Goal: Transaction & Acquisition: Purchase product/service

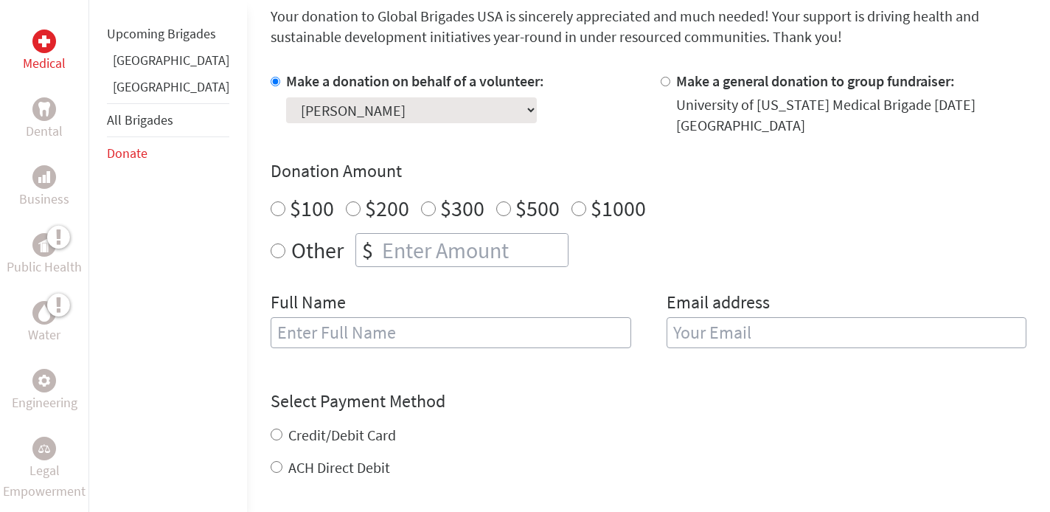
scroll to position [407, 0]
radio input "true"
click at [484, 253] on input "number" at bounding box center [473, 248] width 189 height 32
type input "250.00"
click at [453, 322] on input "text" at bounding box center [451, 331] width 360 height 31
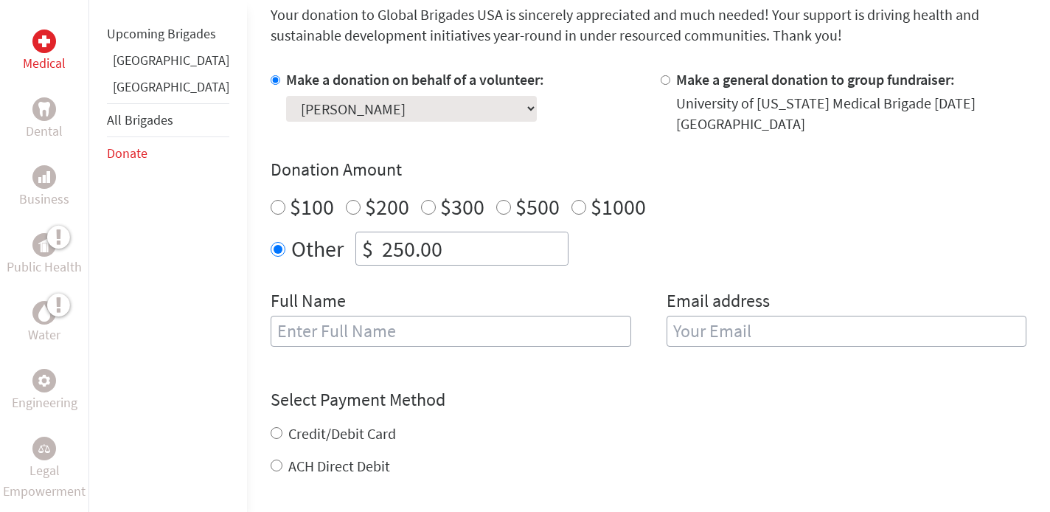
type input "[PERSON_NAME]"
type input "[EMAIL_ADDRESS][DOMAIN_NAME]"
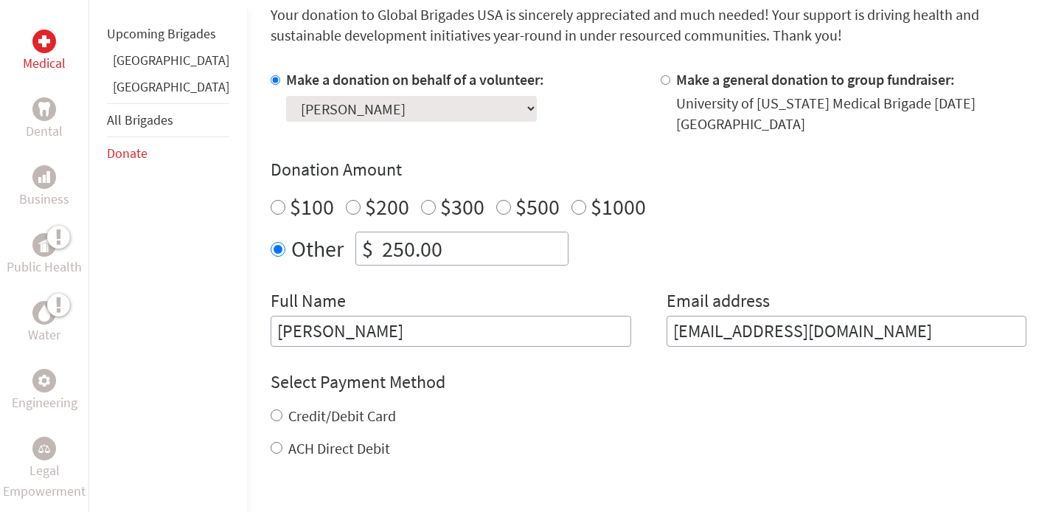
scroll to position [618, 0]
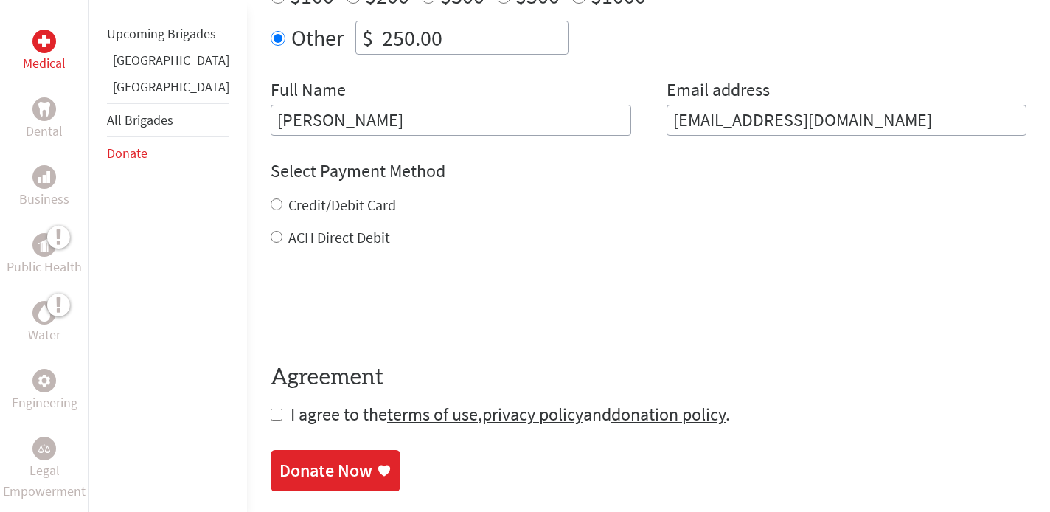
click at [326, 198] on label "Credit/Debit Card" at bounding box center [342, 204] width 108 height 18
click at [282, 198] on input "Credit/Debit Card" at bounding box center [277, 204] width 12 height 12
radio input "true"
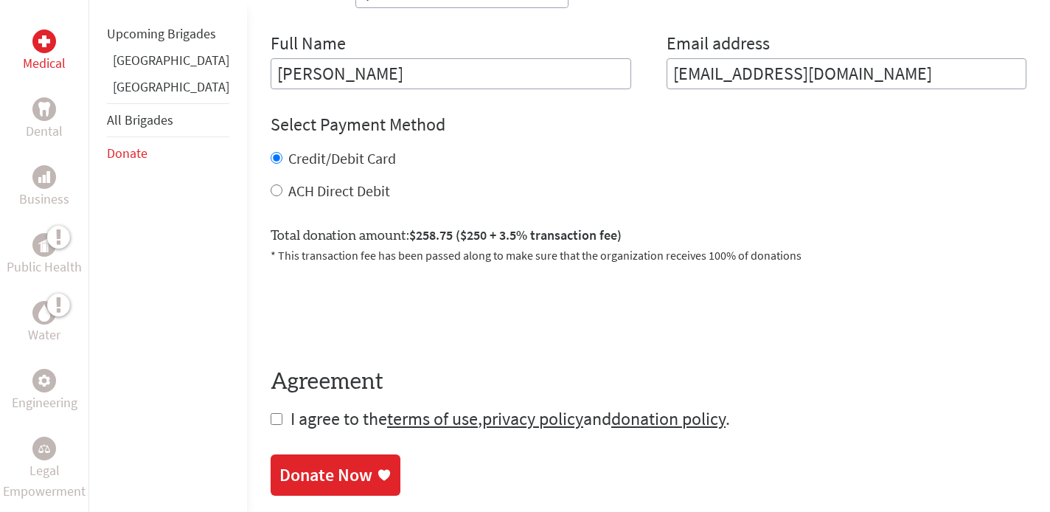
scroll to position [668, 0]
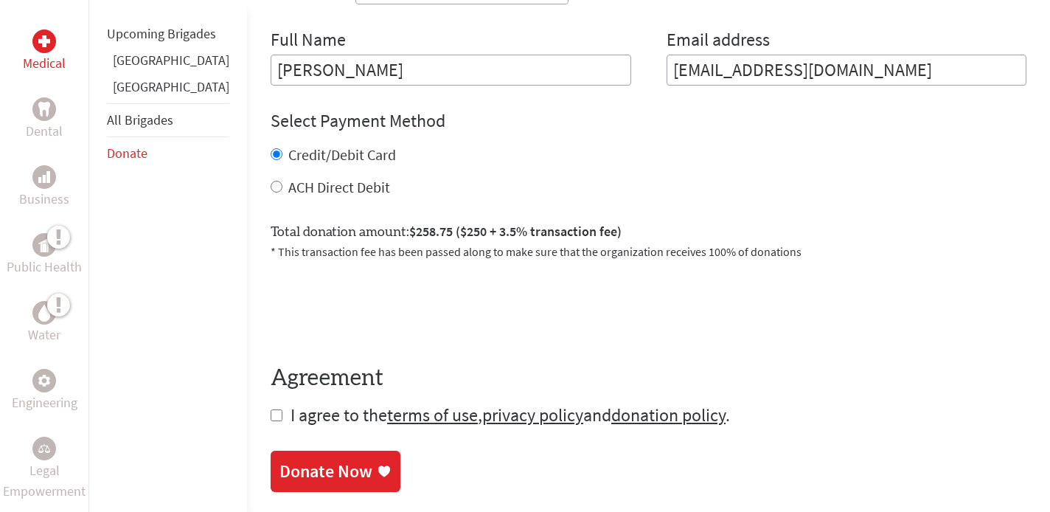
click at [271, 413] on input "checkbox" at bounding box center [277, 415] width 12 height 12
checkbox input "true"
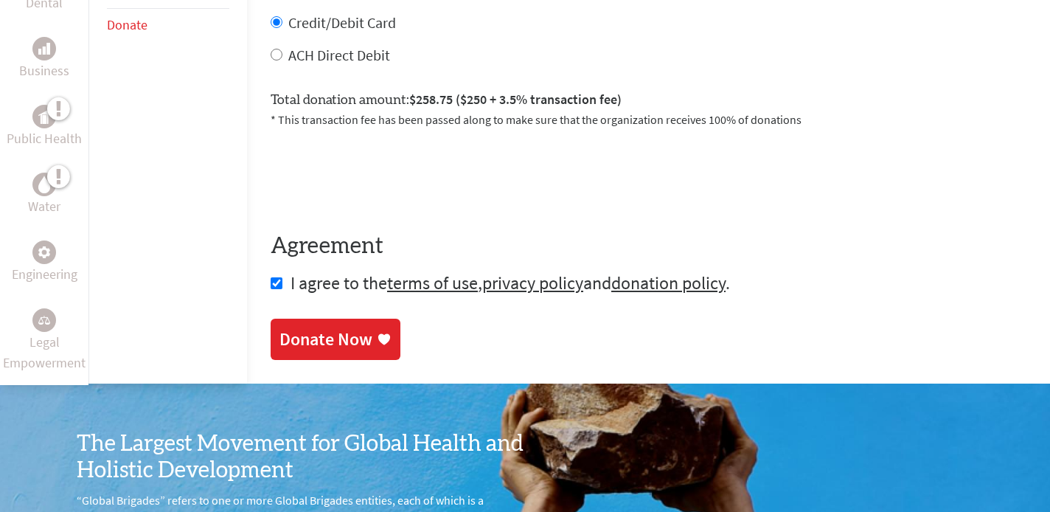
scroll to position [807, 0]
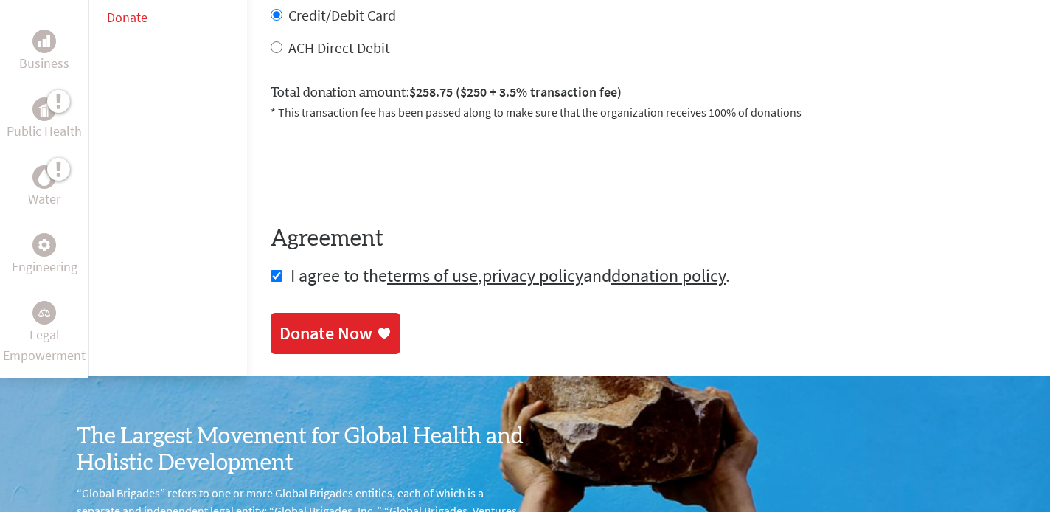
click at [284, 346] on link "Donate Now" at bounding box center [336, 333] width 130 height 41
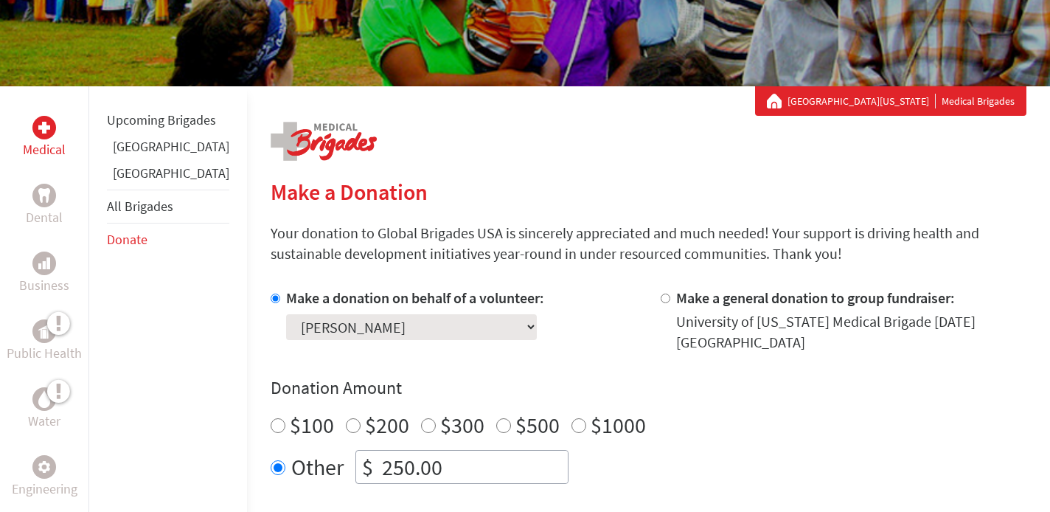
scroll to position [228, 0]
